Goal: Find contact information: Find contact information

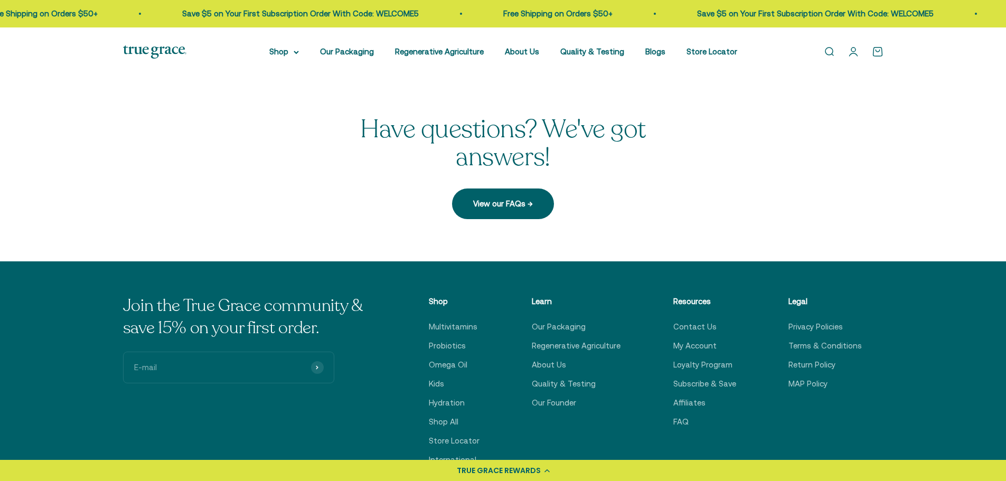
scroll to position [423, 0]
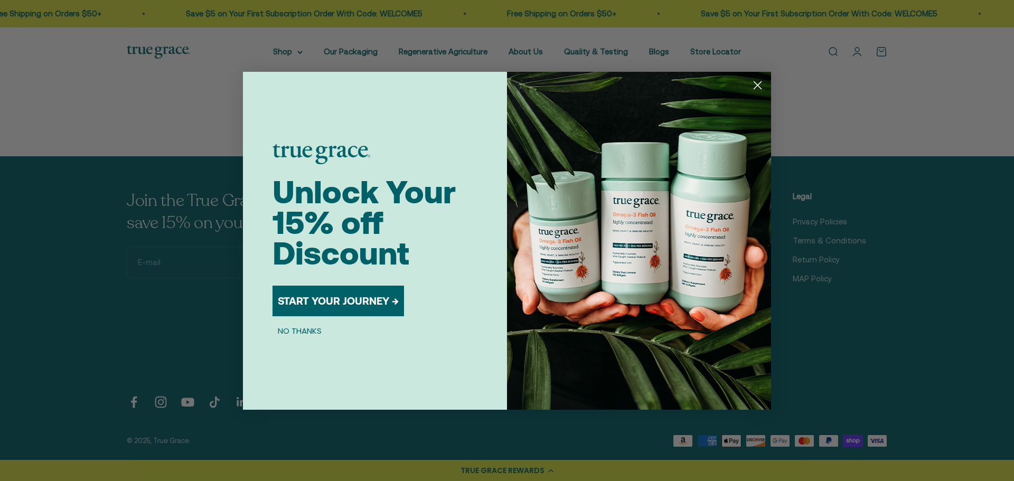
click at [757, 81] on circle "Close dialog" at bounding box center [757, 84] width 17 height 17
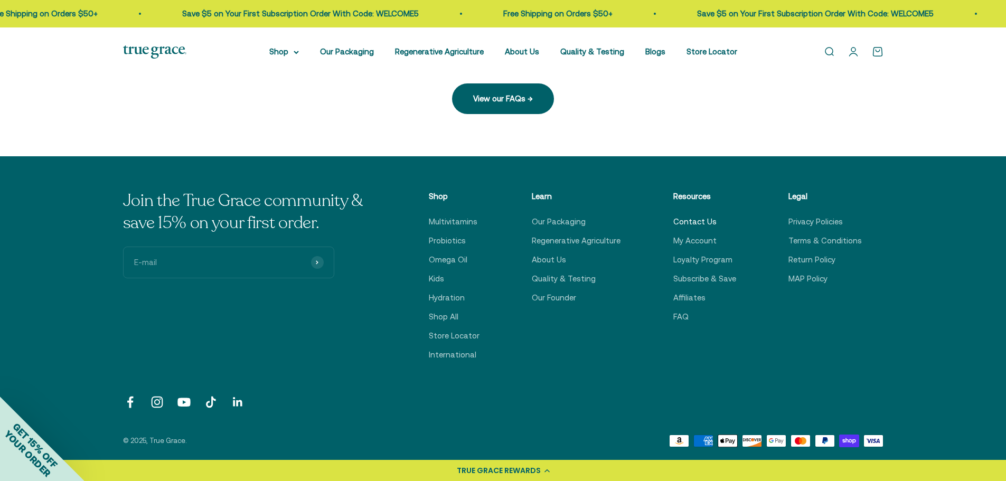
click at [693, 220] on link "Contact Us" at bounding box center [694, 221] width 43 height 13
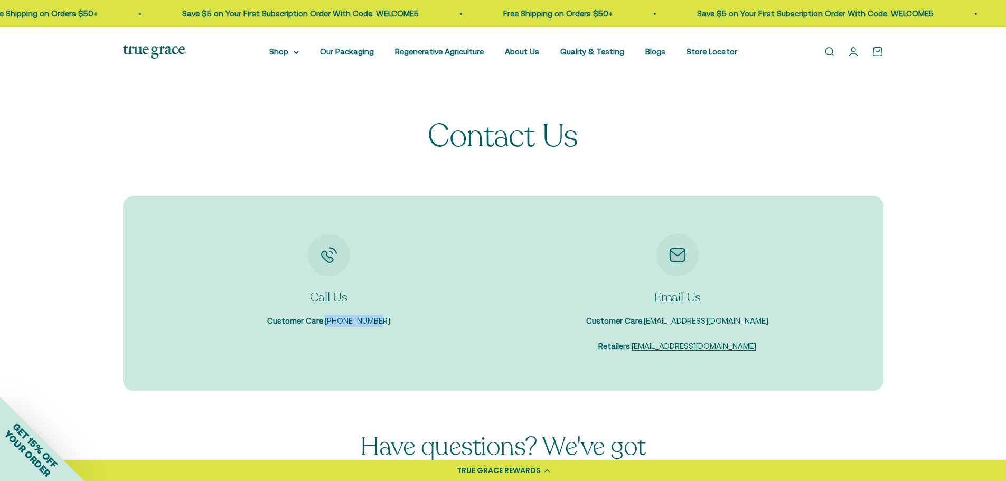
drag, startPoint x: 391, startPoint y: 318, endPoint x: 331, endPoint y: 317, distance: 59.7
click at [331, 317] on div "Call Us Customer Care : [PHONE_NUMBER]" at bounding box center [328, 281] width 327 height 94
copy p "[PHONE_NUMBER]"
